Goal: Navigation & Orientation: Find specific page/section

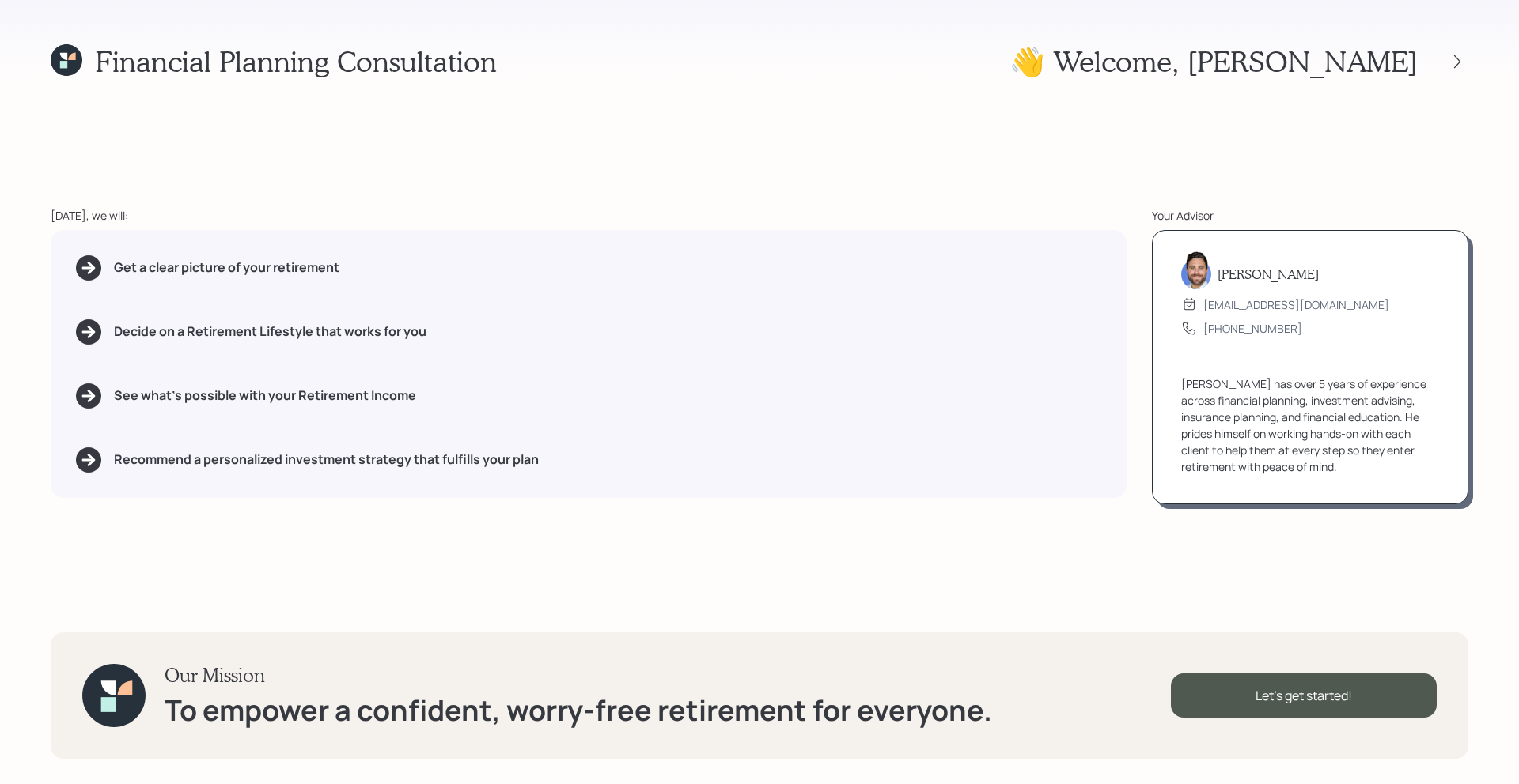
click at [1449, 64] on icon at bounding box center [1457, 62] width 16 height 16
